Goal: Task Accomplishment & Management: Complete application form

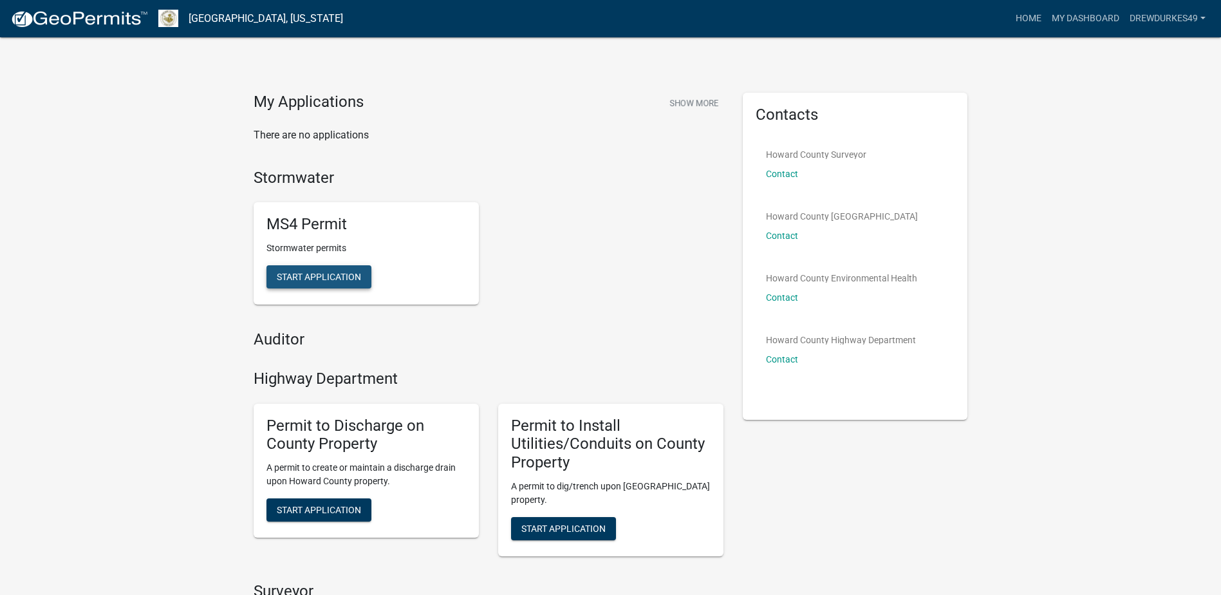
click at [312, 279] on span "Start Application" at bounding box center [319, 277] width 84 height 10
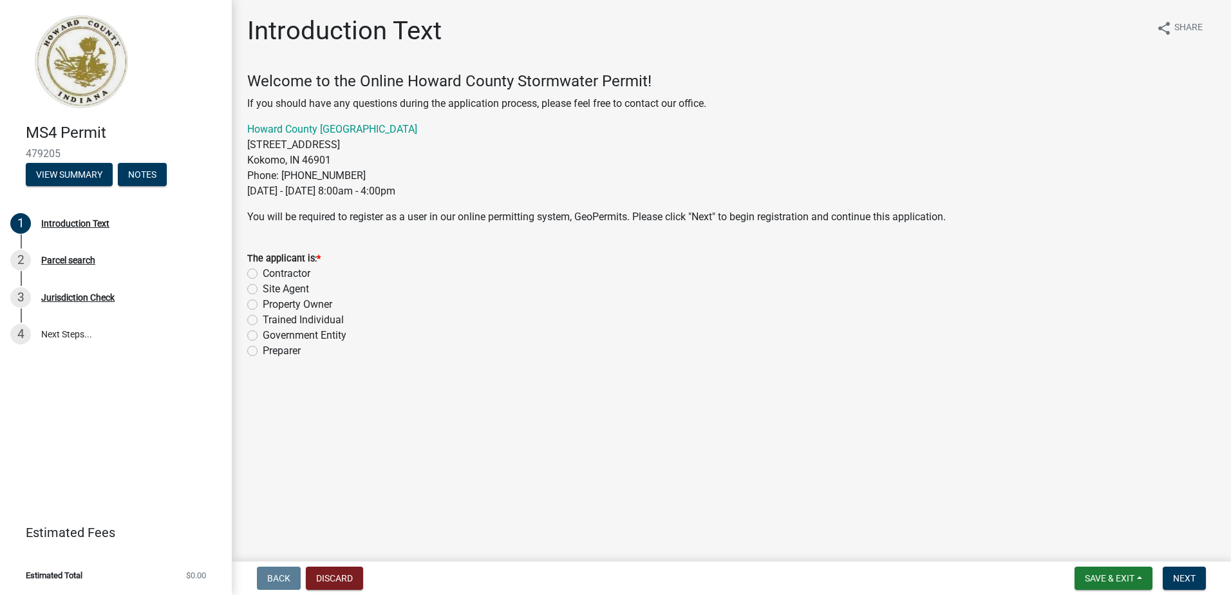
click at [263, 306] on label "Property Owner" at bounding box center [298, 304] width 70 height 15
click at [263, 305] on input "Property Owner" at bounding box center [267, 301] width 8 height 8
radio input "true"
click at [662, 446] on span "Next" at bounding box center [1184, 578] width 23 height 10
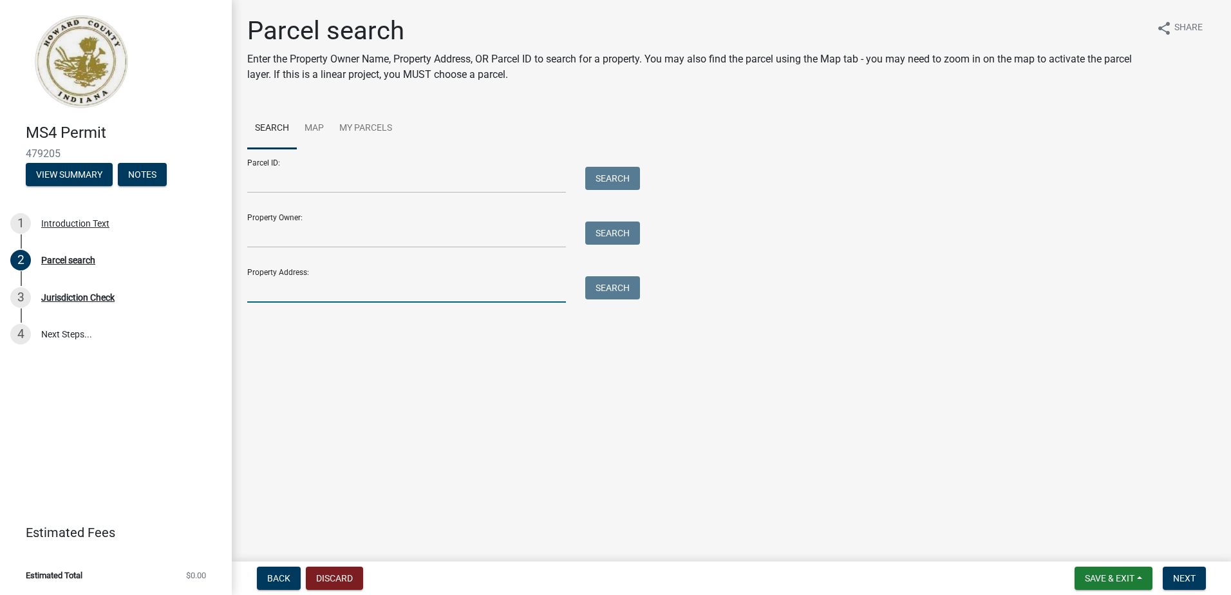
click at [307, 290] on input "Property Address:" at bounding box center [406, 289] width 319 height 26
type input "[STREET_ADDRESS]"
click at [611, 292] on button "Search" at bounding box center [612, 287] width 55 height 23
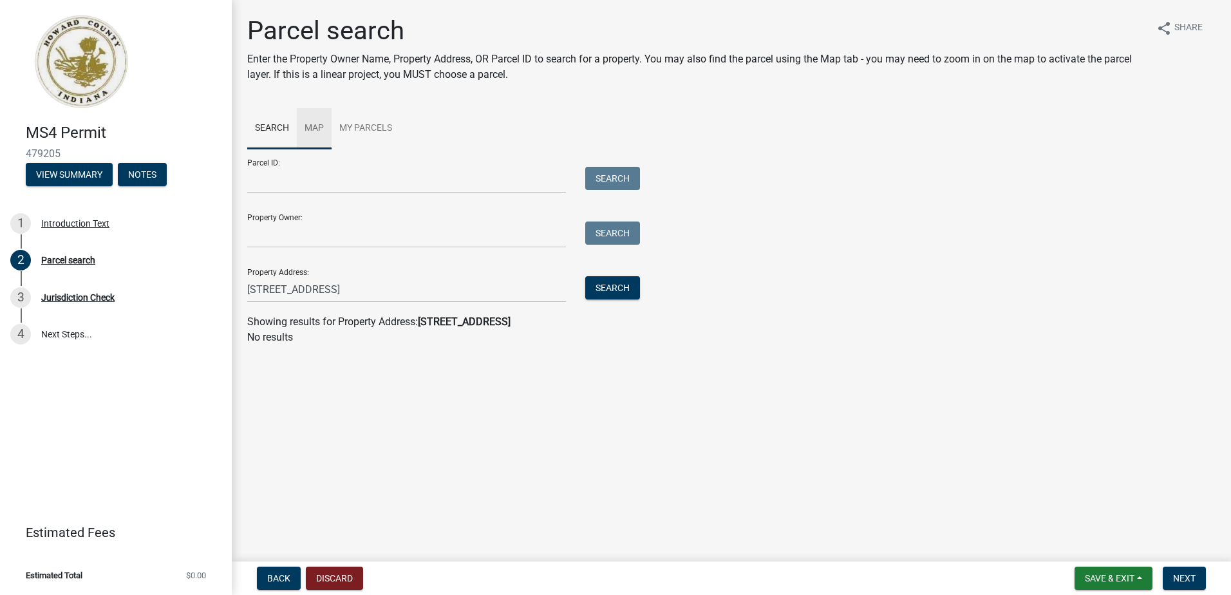
click at [297, 124] on link "Map" at bounding box center [314, 128] width 35 height 41
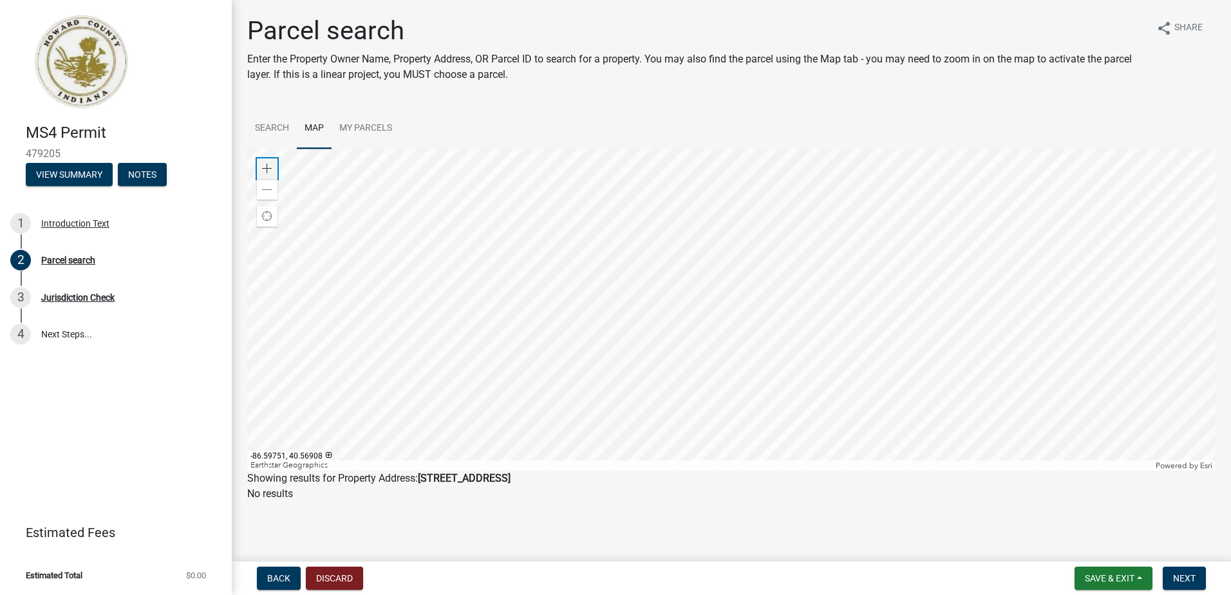
click at [268, 170] on span at bounding box center [267, 168] width 10 height 10
click at [528, 390] on div at bounding box center [731, 310] width 968 height 322
click at [662, 330] on div at bounding box center [731, 310] width 968 height 322
click at [506, 308] on div at bounding box center [731, 310] width 968 height 322
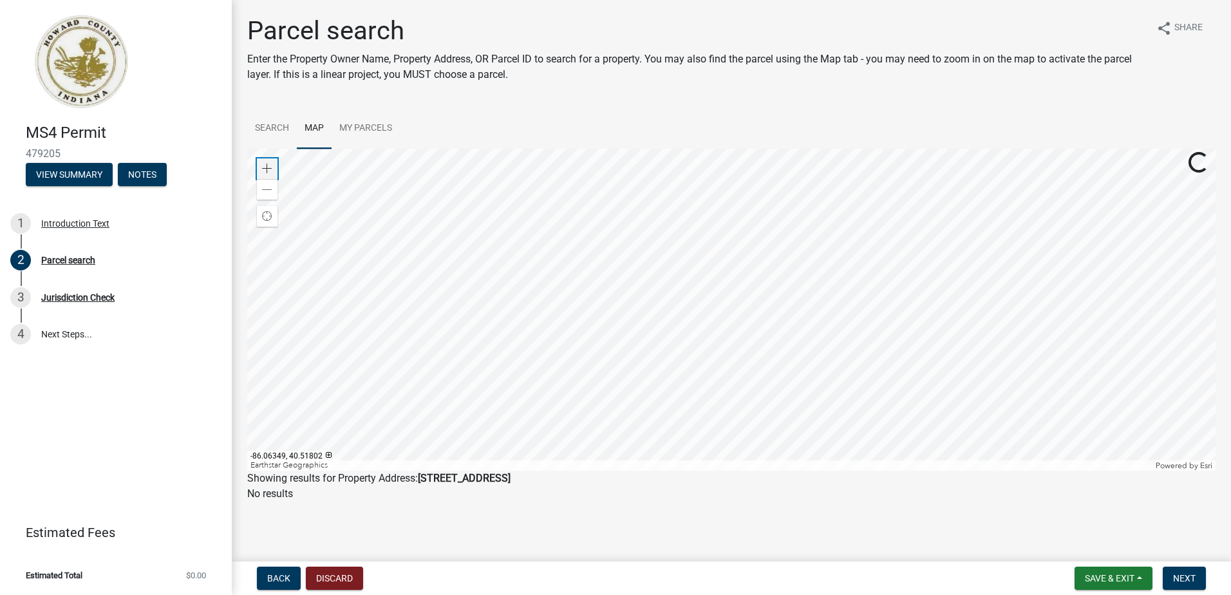
click at [265, 170] on span at bounding box center [267, 168] width 10 height 10
click at [662, 250] on div at bounding box center [731, 310] width 968 height 322
click at [268, 169] on span at bounding box center [267, 168] width 10 height 10
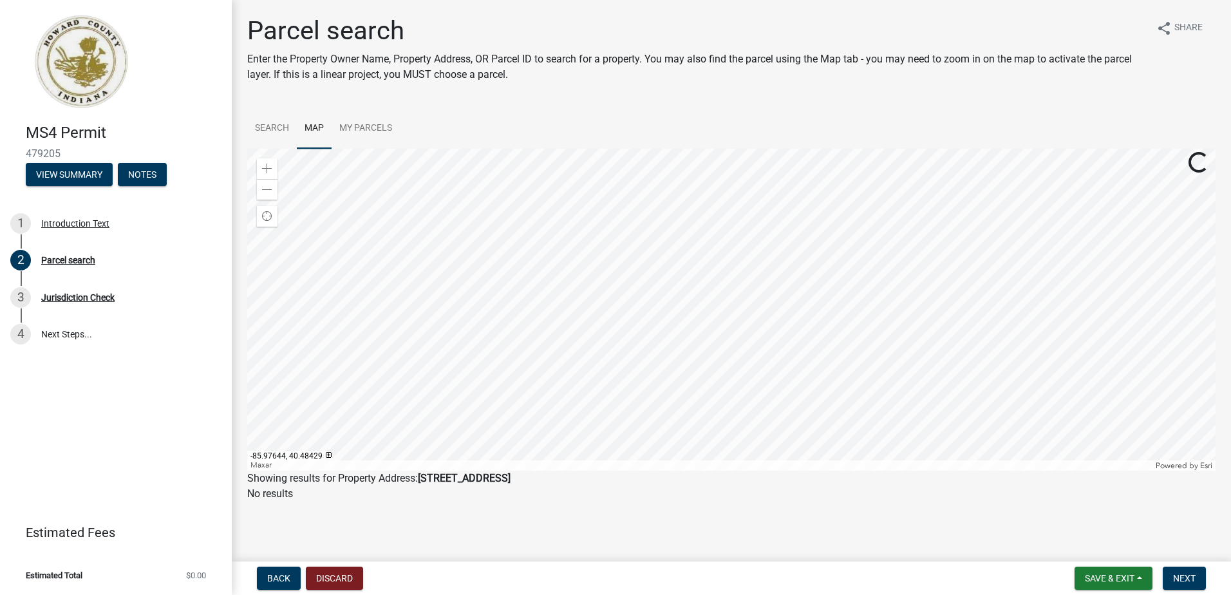
click at [662, 307] on div at bounding box center [731, 310] width 968 height 322
click at [581, 266] on div at bounding box center [731, 310] width 968 height 322
click at [584, 256] on div at bounding box center [731, 310] width 968 height 322
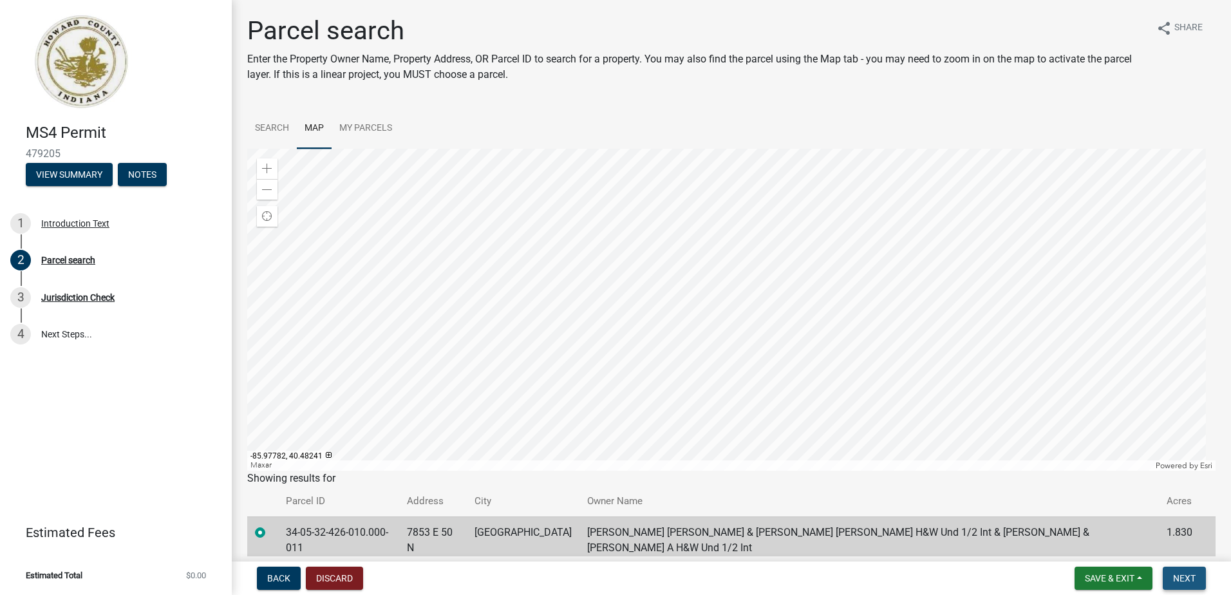
click at [662, 446] on span "Next" at bounding box center [1184, 578] width 23 height 10
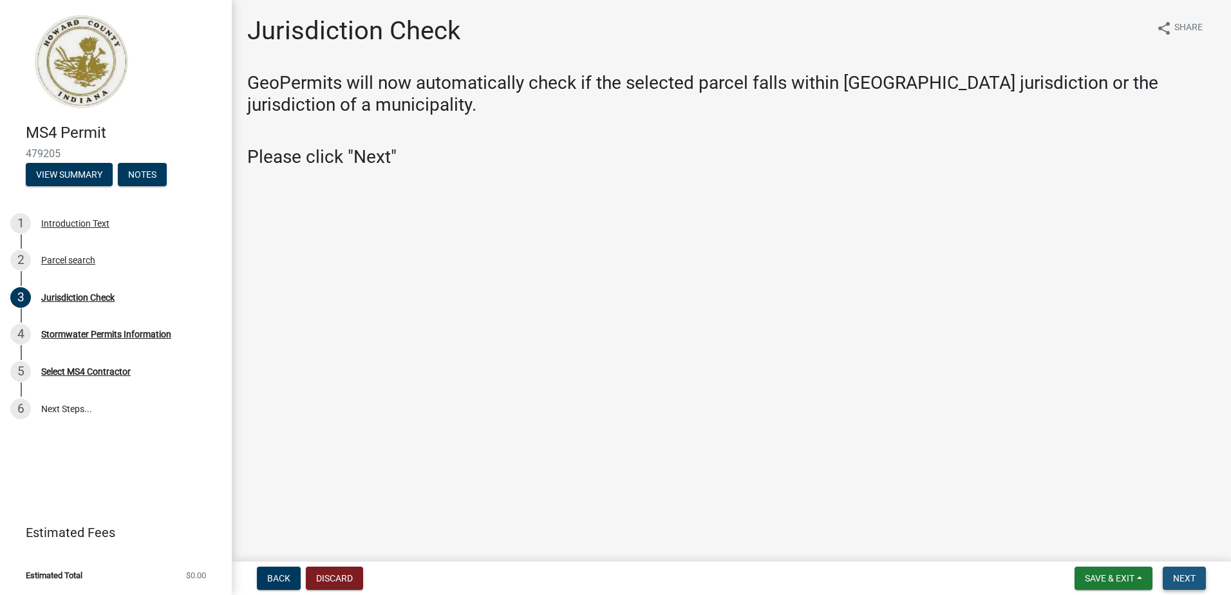
click at [662, 446] on span "Next" at bounding box center [1184, 578] width 23 height 10
